Goal: Task Accomplishment & Management: Manage account settings

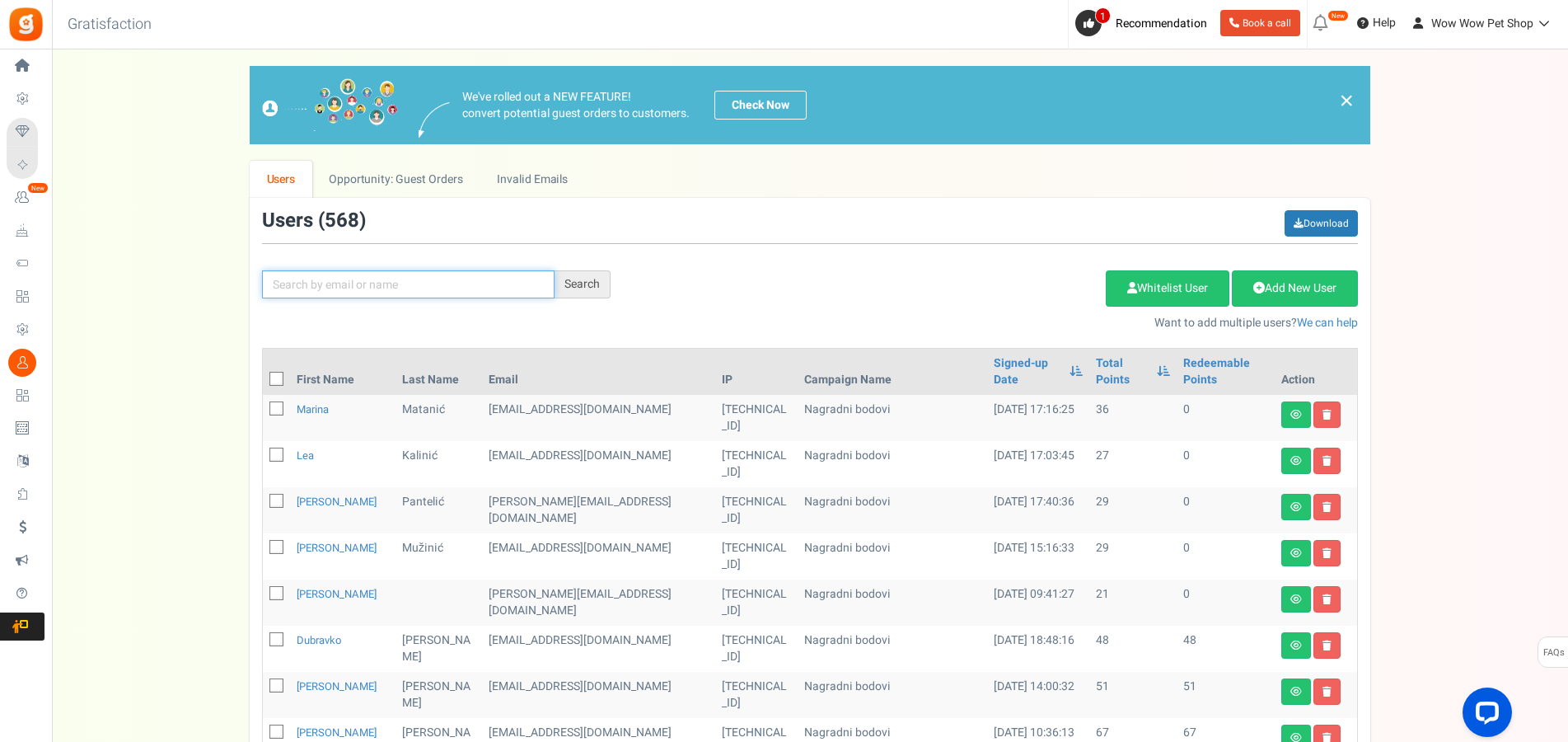
click at [376, 280] on input "text" at bounding box center [408, 284] width 292 height 28
type input "[PERSON_NAME]"
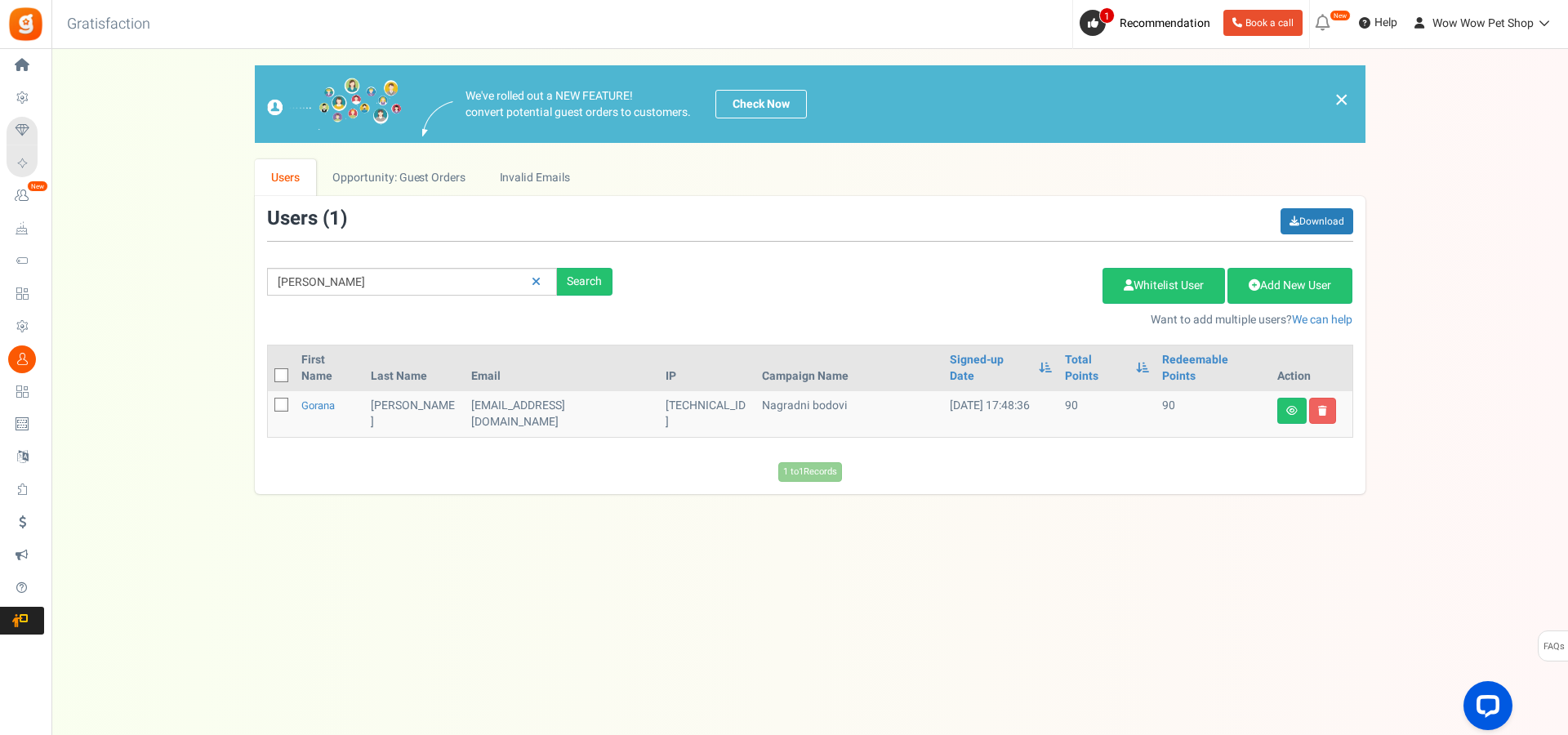
click at [327, 397] on td "Gorana" at bounding box center [330, 414] width 70 height 46
click at [327, 397] on link "Gorana" at bounding box center [318, 405] width 33 height 16
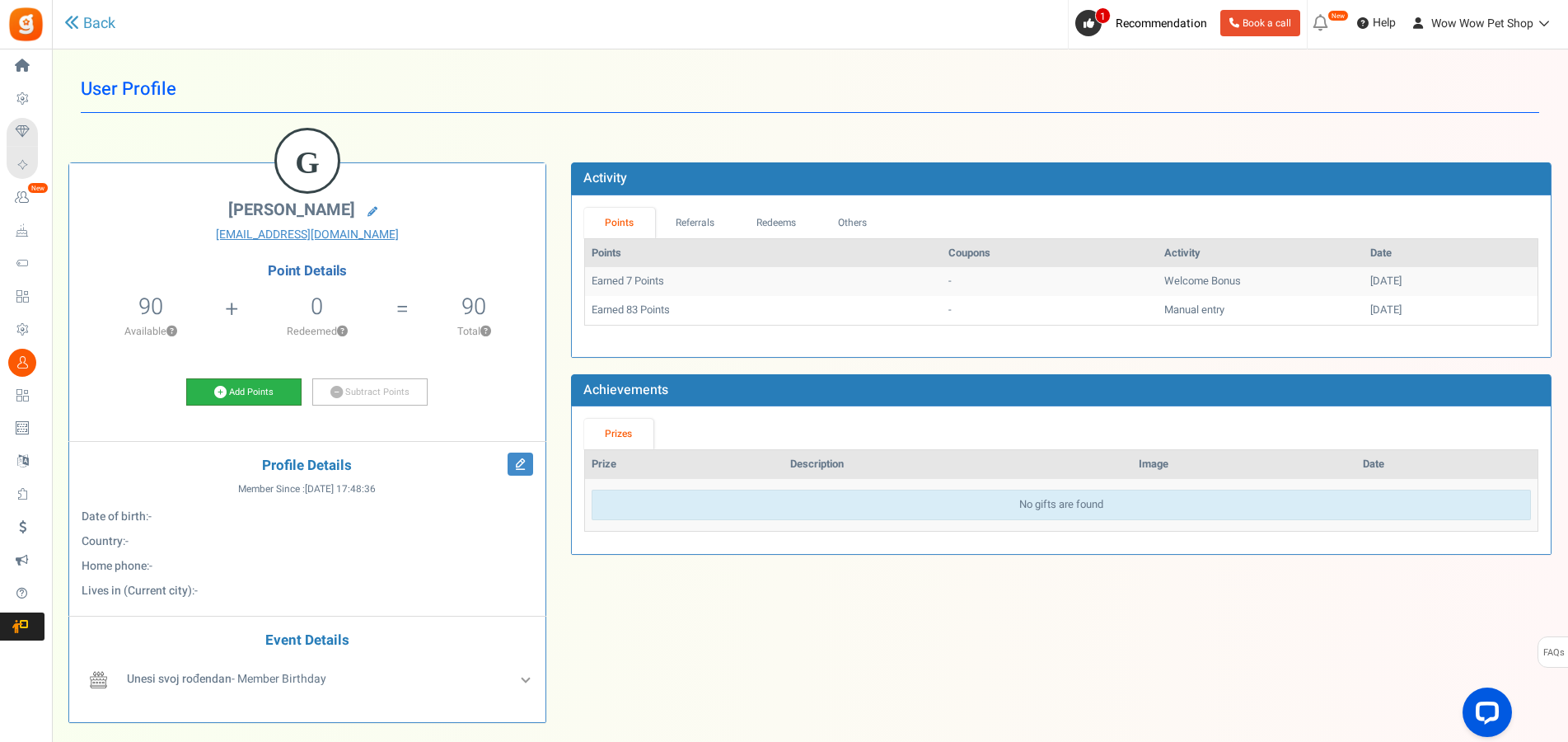
click at [263, 390] on link "Add Points" at bounding box center [243, 392] width 115 height 28
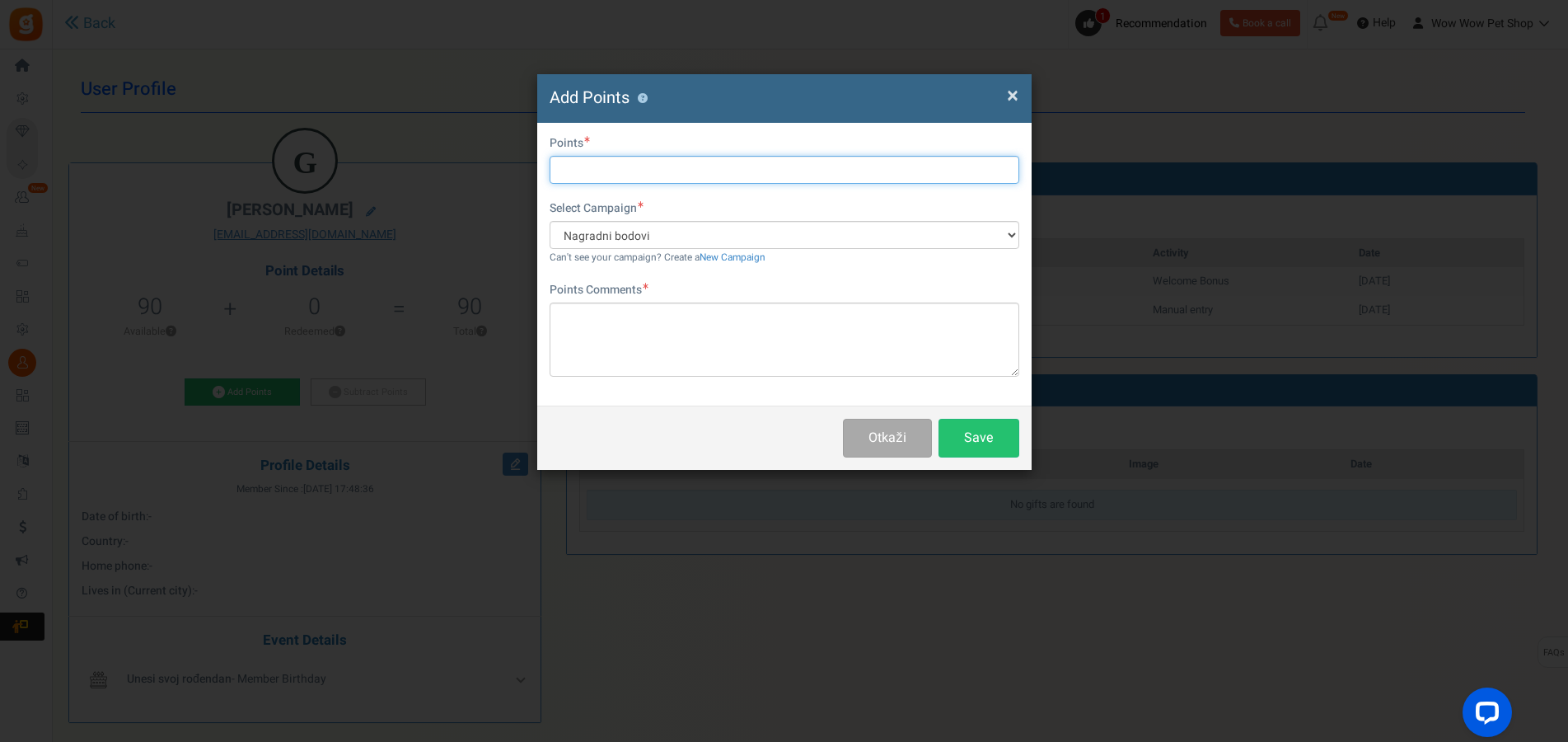
click at [580, 161] on input "text" at bounding box center [784, 170] width 470 height 28
type input "61"
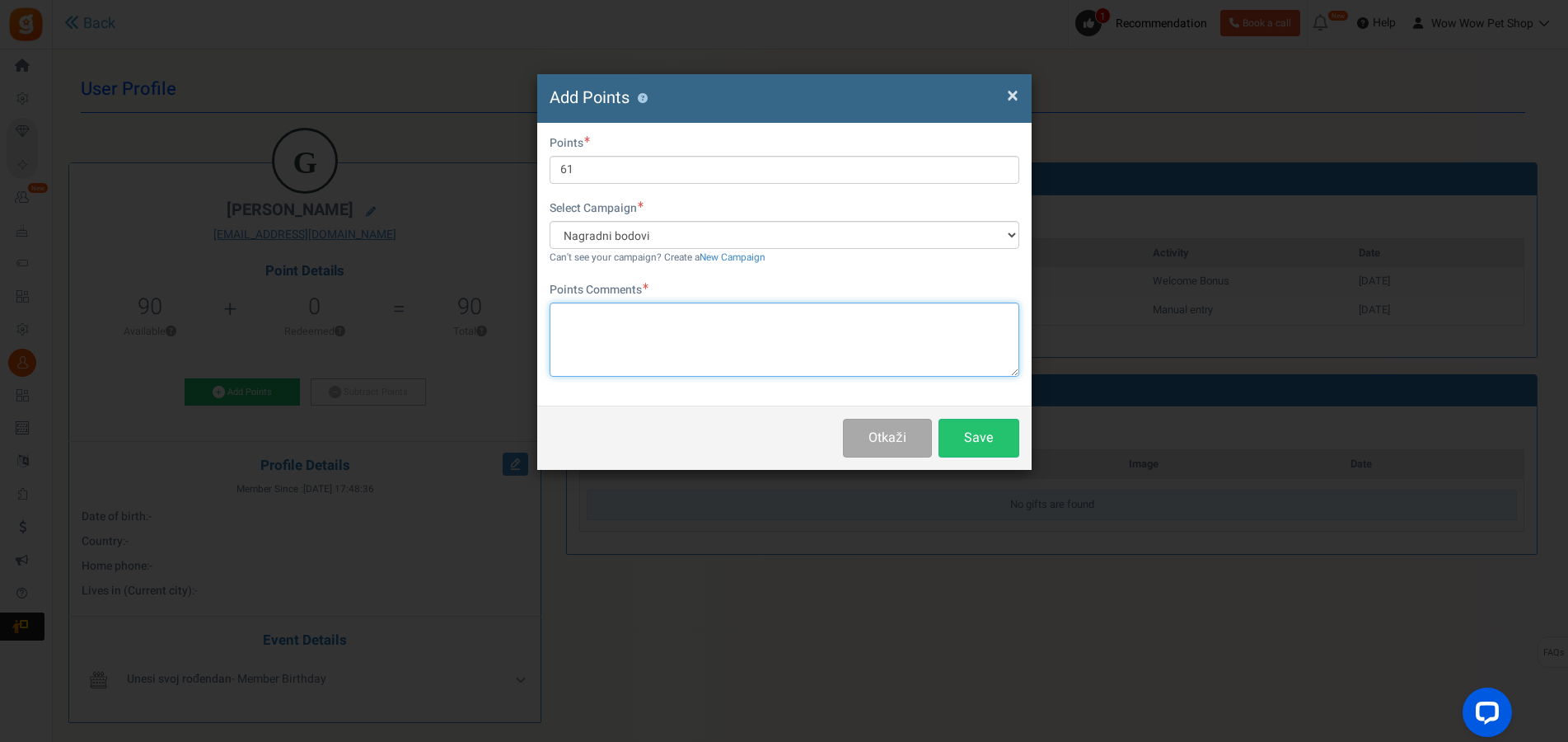
click at [643, 349] on textarea at bounding box center [784, 340] width 470 height 74
type textarea "Račun br. 1362"
click at [974, 438] on button "Save" at bounding box center [978, 438] width 81 height 39
